Goal: Transaction & Acquisition: Purchase product/service

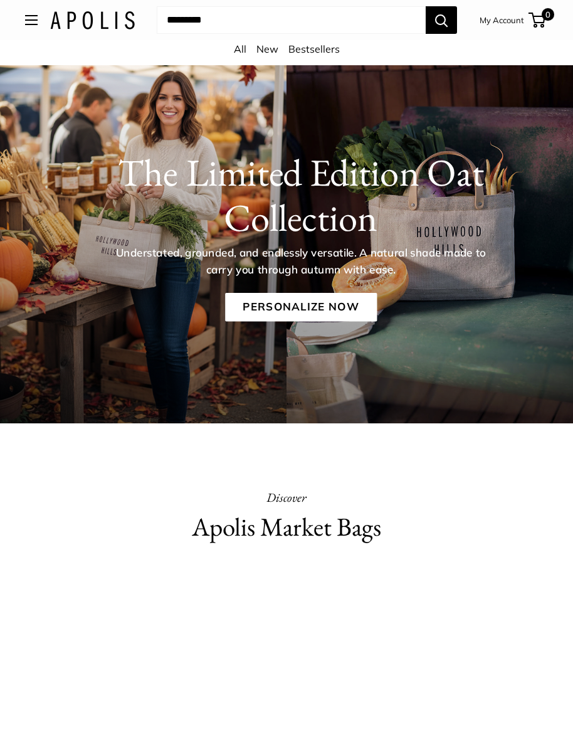
click at [21, 31] on div "Market Bags Group Gifting New Need help? Text Us: 20919 hello@apolisglobal.com …" at bounding box center [286, 20] width 573 height 28
click at [29, 23] on button "Open menu" at bounding box center [31, 20] width 13 height 10
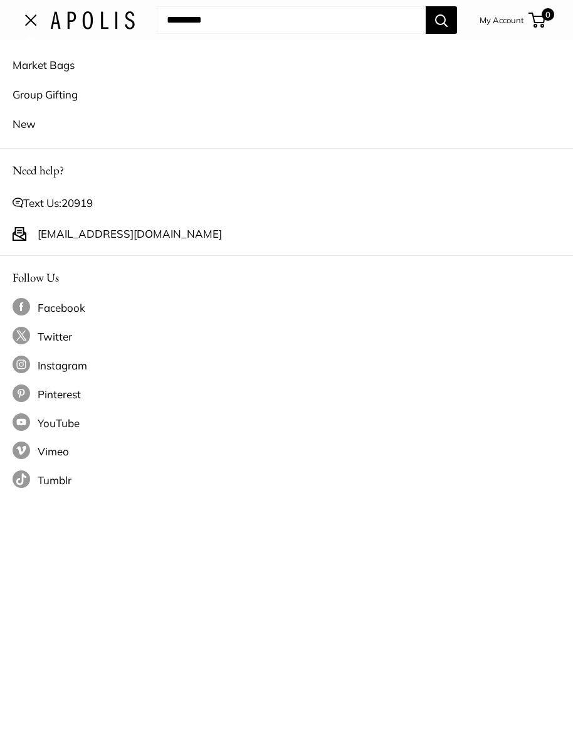
click at [66, 97] on link "Group Gifting" at bounding box center [287, 94] width 548 height 29
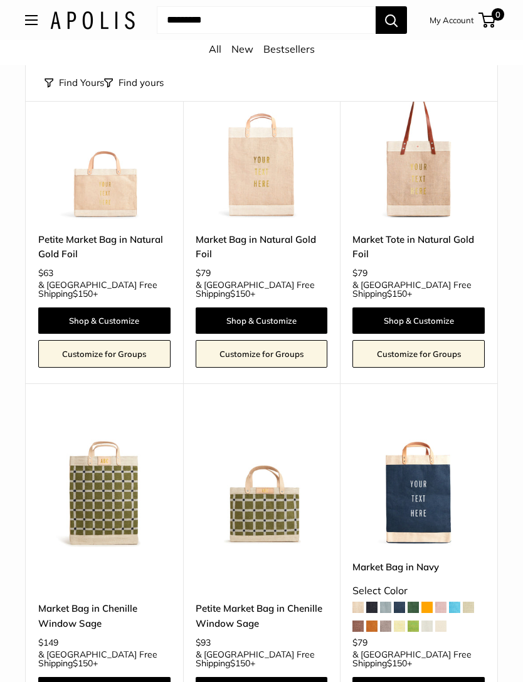
scroll to position [1658, 0]
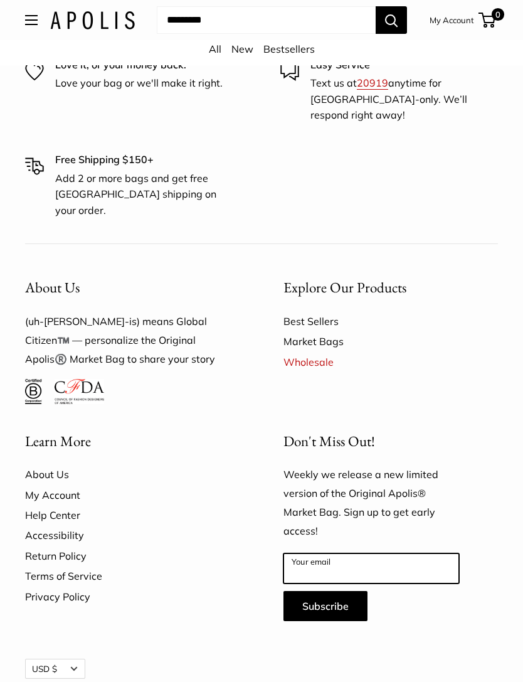
click at [392, 554] on input "Your email" at bounding box center [372, 569] width 176 height 30
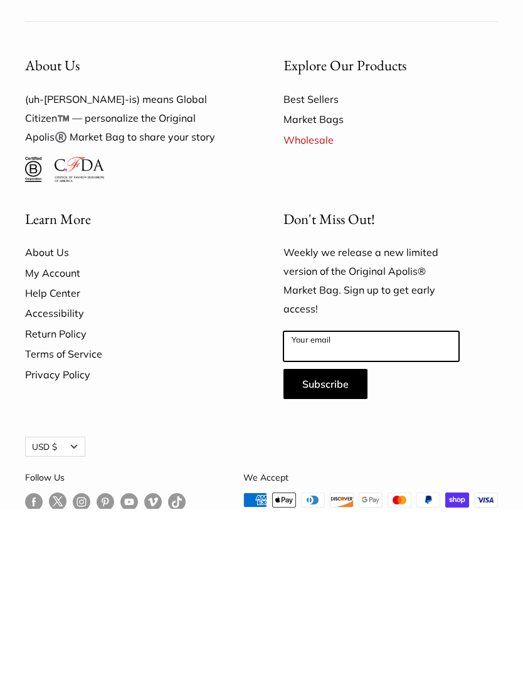
type input "**********"
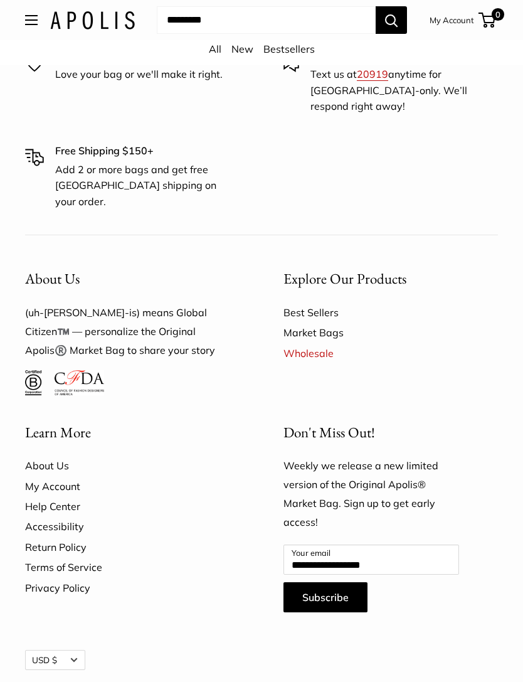
click at [334, 582] on button "Subscribe" at bounding box center [326, 597] width 84 height 30
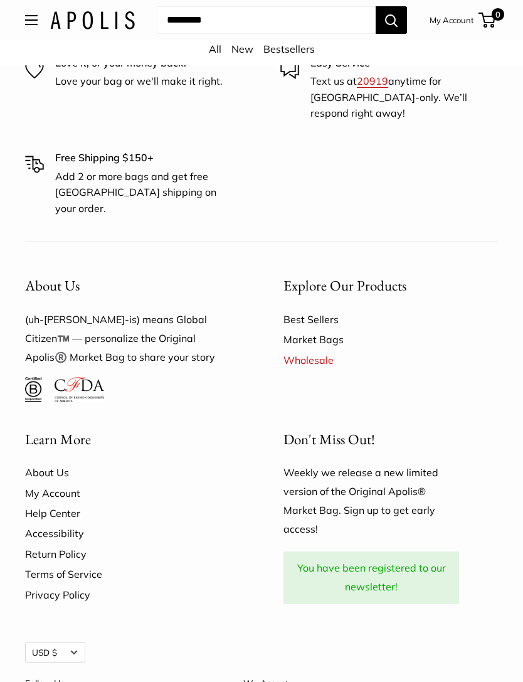
scroll to position [892, 0]
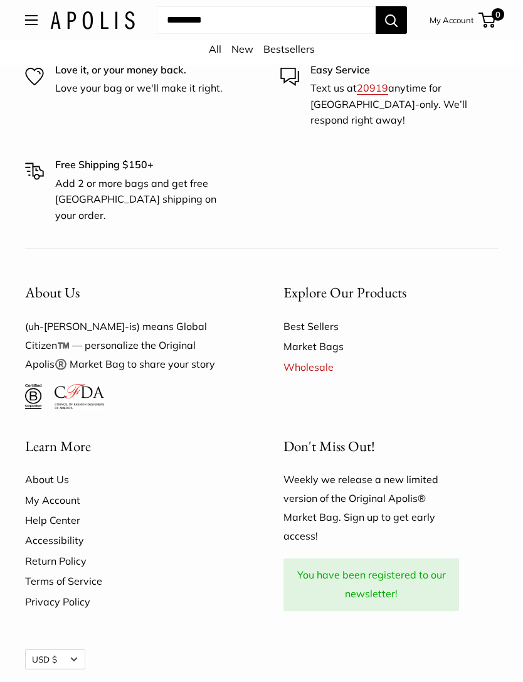
click at [320, 316] on link "Best Sellers" at bounding box center [391, 326] width 215 height 20
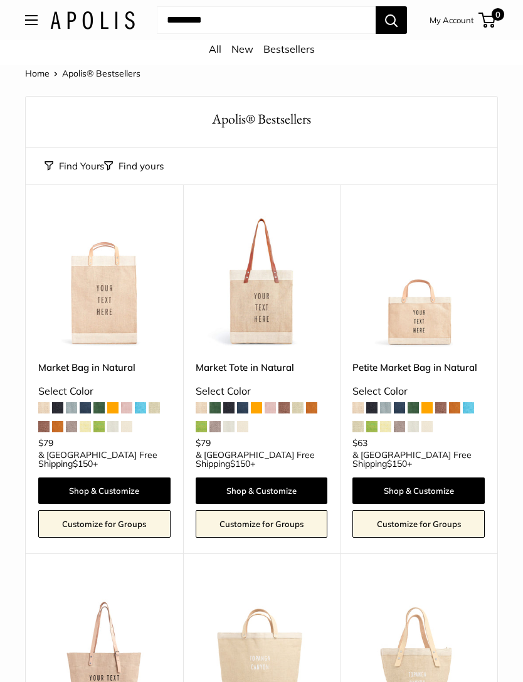
click at [426, 510] on link "Customize for Groups" at bounding box center [419, 524] width 132 height 28
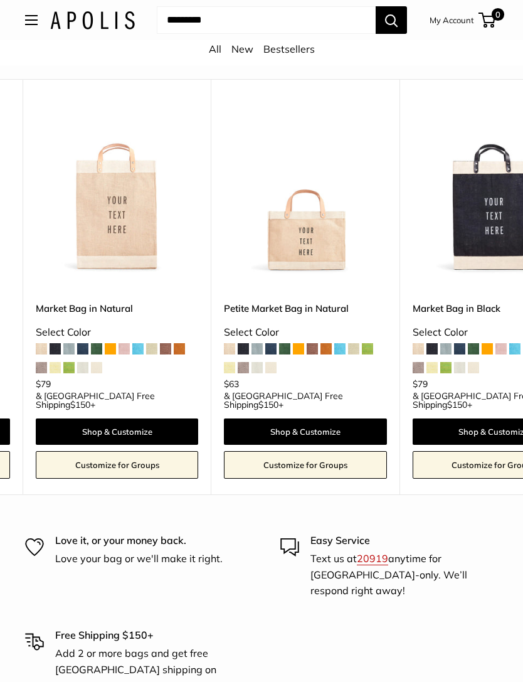
scroll to position [0, 189]
click at [305, 343] on span at bounding box center [299, 348] width 11 height 11
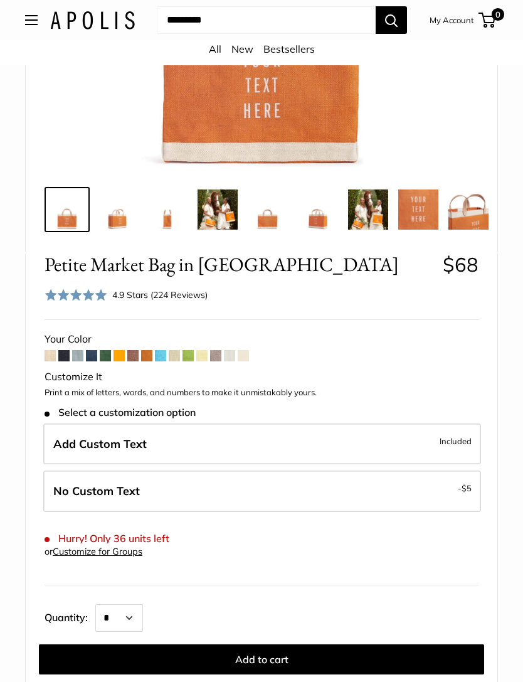
scroll to position [353, 0]
click at [161, 359] on span at bounding box center [160, 355] width 11 height 11
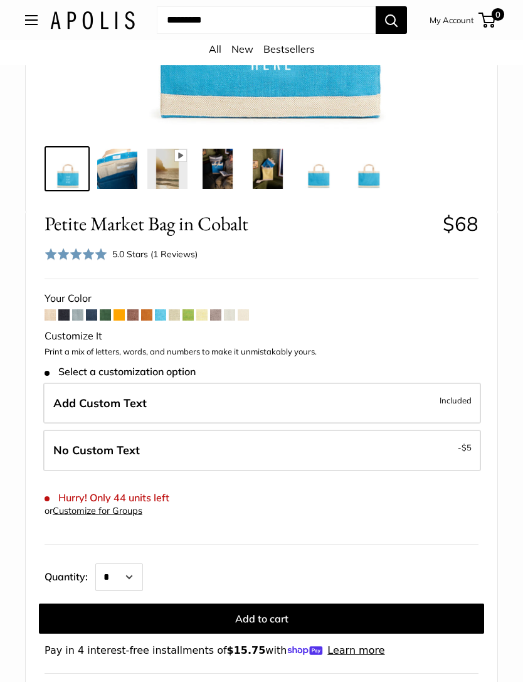
scroll to position [391, 0]
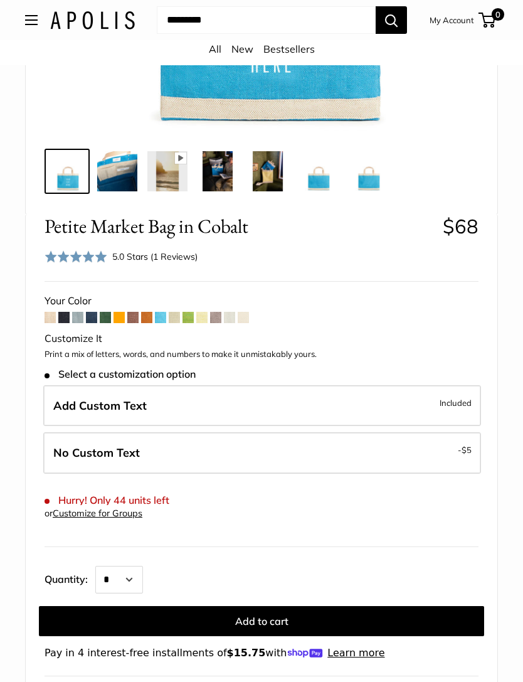
click at [54, 317] on span at bounding box center [50, 317] width 11 height 11
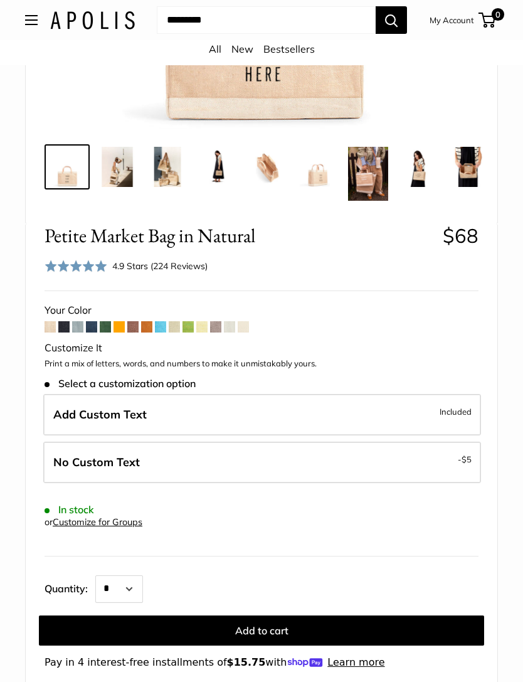
scroll to position [425, 0]
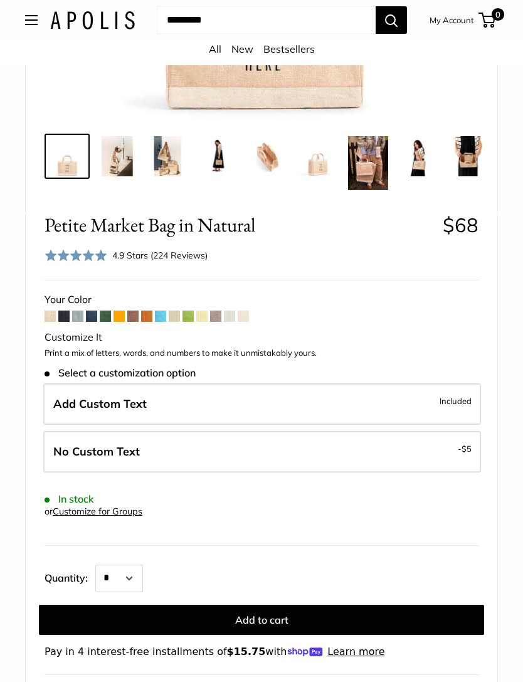
click at [229, 312] on span at bounding box center [229, 316] width 11 height 11
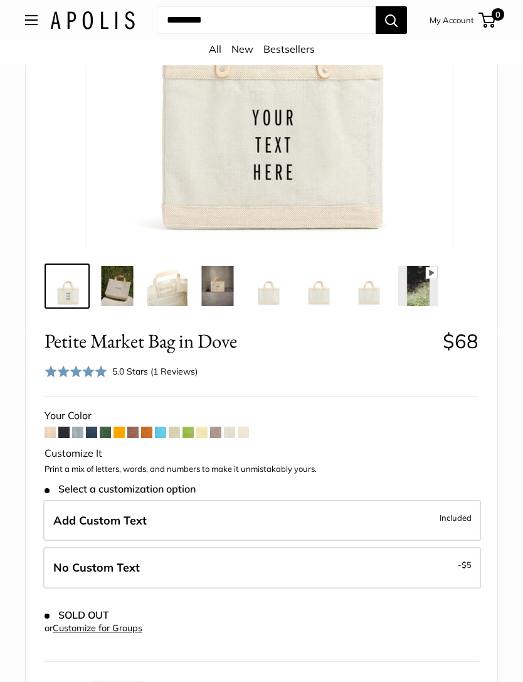
scroll to position [279, 0]
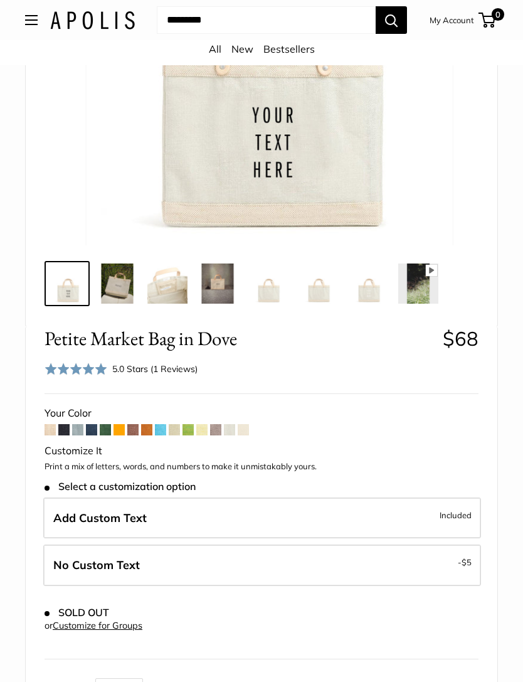
click at [220, 434] on span at bounding box center [215, 430] width 11 height 11
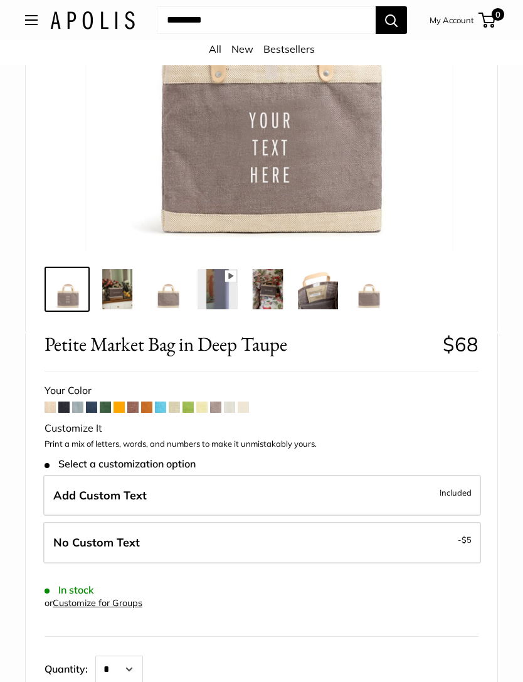
scroll to position [290, 0]
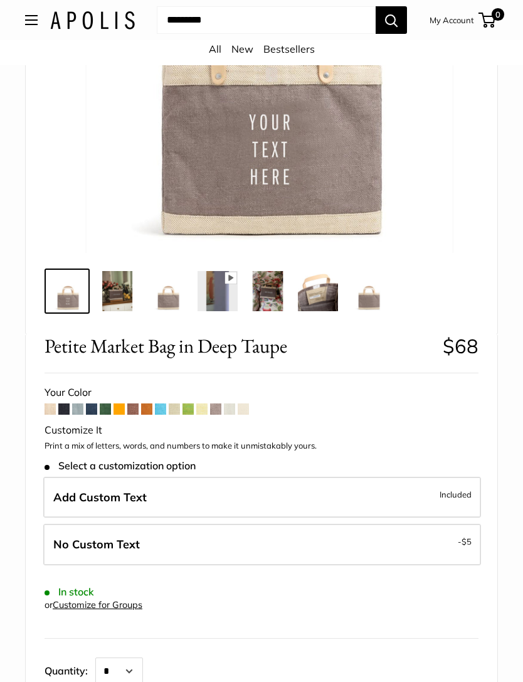
click at [246, 410] on span at bounding box center [243, 408] width 11 height 11
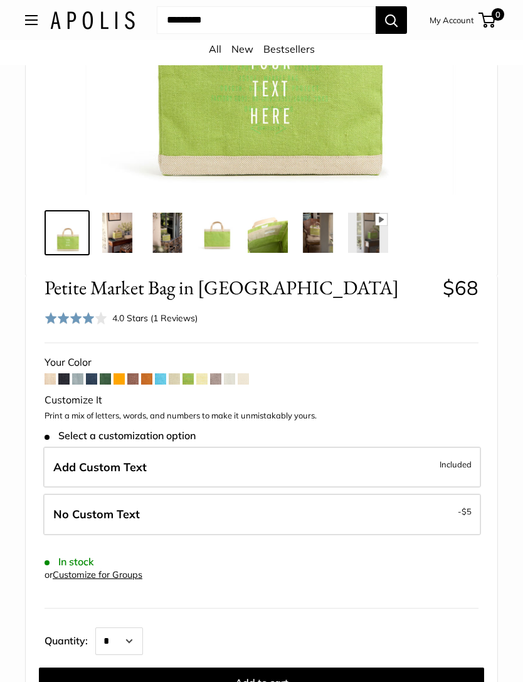
scroll to position [330, 0]
click at [121, 412] on p "Print a mix of letters, words, and numbers to make it unmistakably yours." at bounding box center [262, 416] width 434 height 13
click at [100, 381] on span at bounding box center [105, 378] width 11 height 11
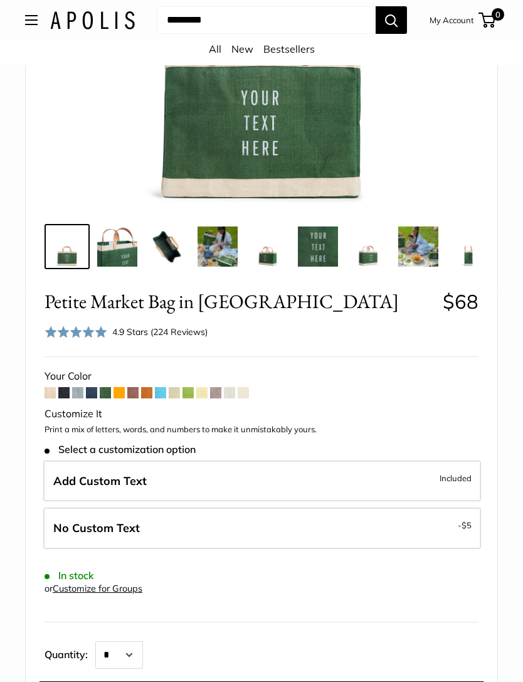
scroll to position [316, 0]
click at [92, 397] on span at bounding box center [91, 393] width 11 height 11
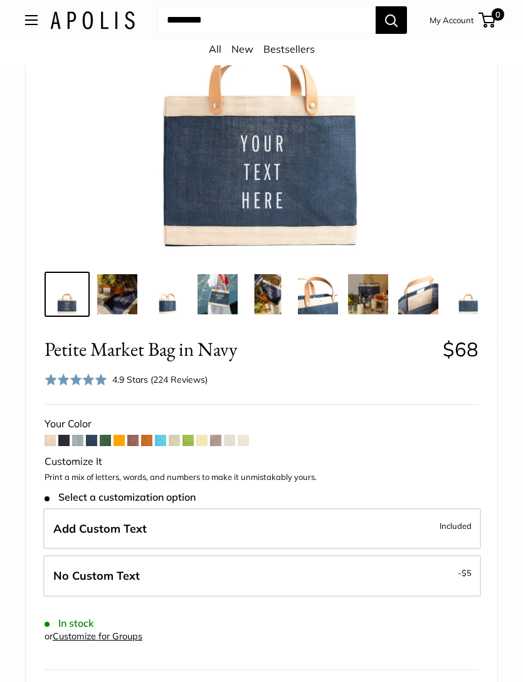
scroll to position [268, 0]
